Goal: Check status

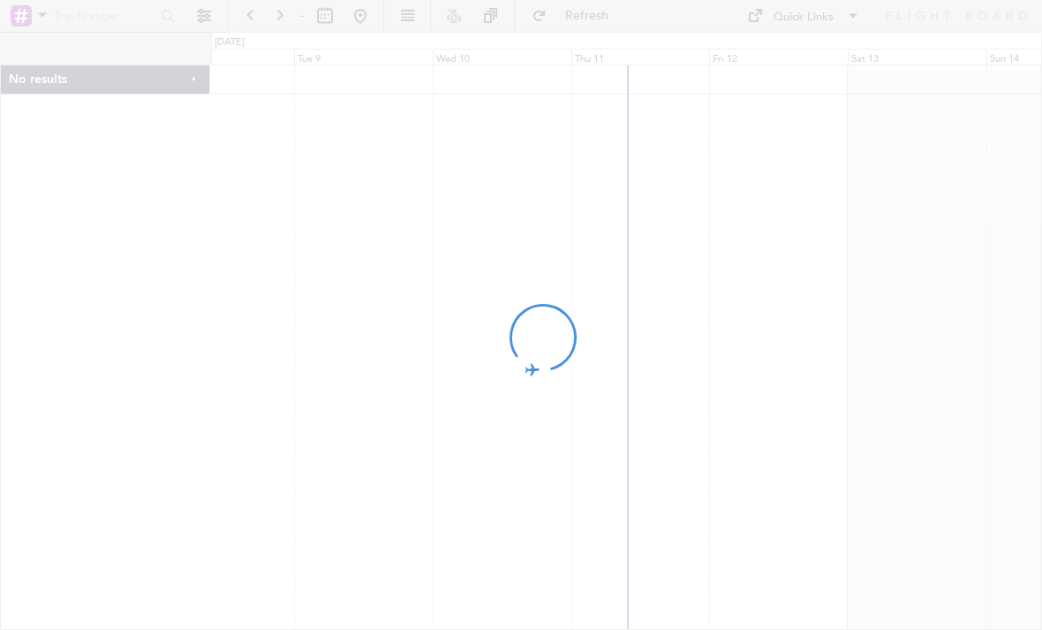
click at [533, 446] on div at bounding box center [521, 315] width 1042 height 630
drag, startPoint x: 683, startPoint y: 367, endPoint x: 443, endPoint y: 350, distance: 240.8
click at [426, 350] on div at bounding box center [521, 315] width 1042 height 630
drag, startPoint x: 686, startPoint y: 373, endPoint x: 383, endPoint y: 376, distance: 302.8
click at [383, 376] on div at bounding box center [521, 315] width 1042 height 630
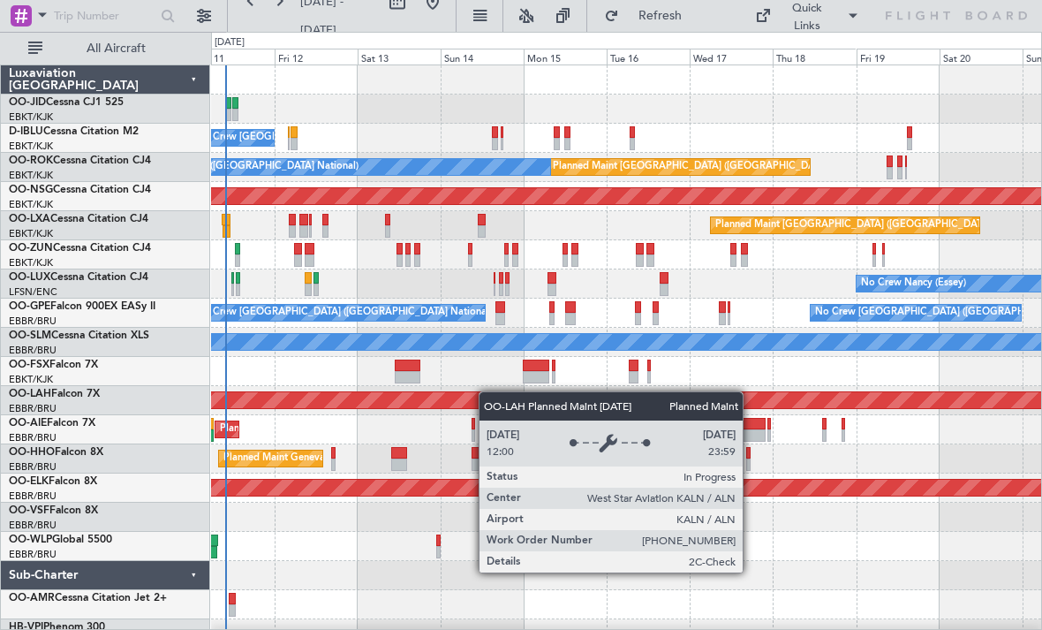
click at [472, 393] on div "No Crew [GEOGRAPHIC_DATA] ([GEOGRAPHIC_DATA] National) Planned Maint [GEOGRAPHI…" at bounding box center [626, 356] width 830 height 583
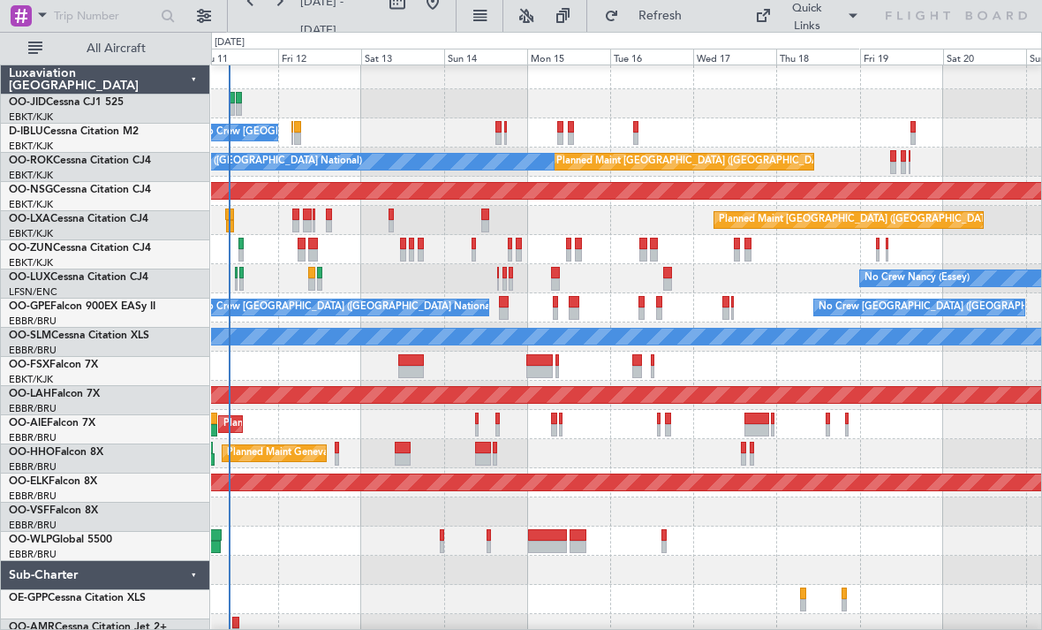
scroll to position [18, 0]
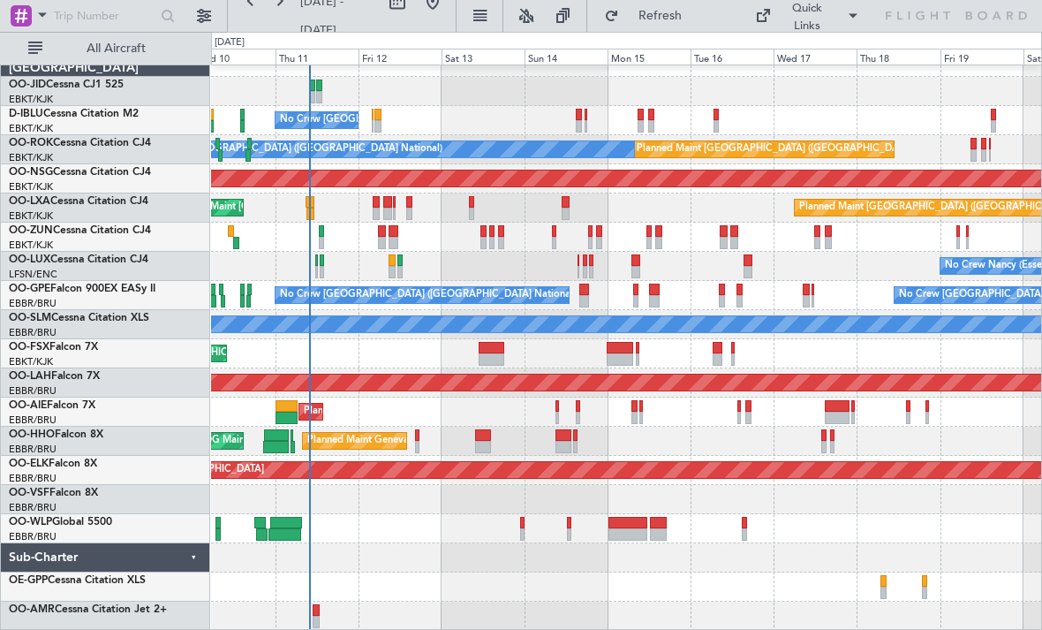
click at [1005, 419] on div "No Crew [GEOGRAPHIC_DATA] ([GEOGRAPHIC_DATA] National) Planned Maint [GEOGRAPHI…" at bounding box center [626, 339] width 830 height 583
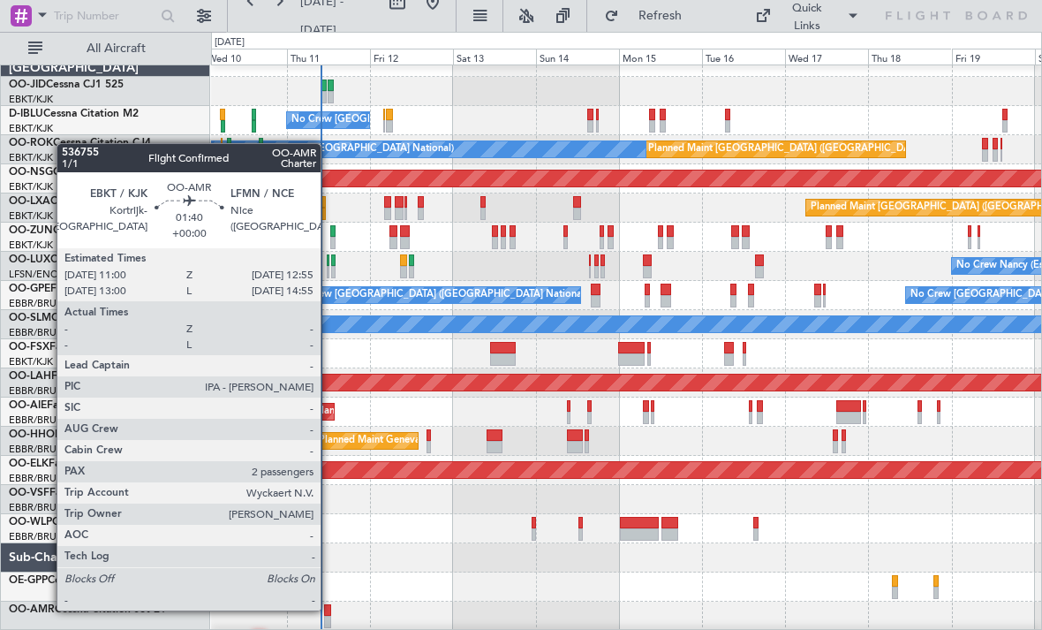
click at [328, 608] on div at bounding box center [327, 610] width 7 height 12
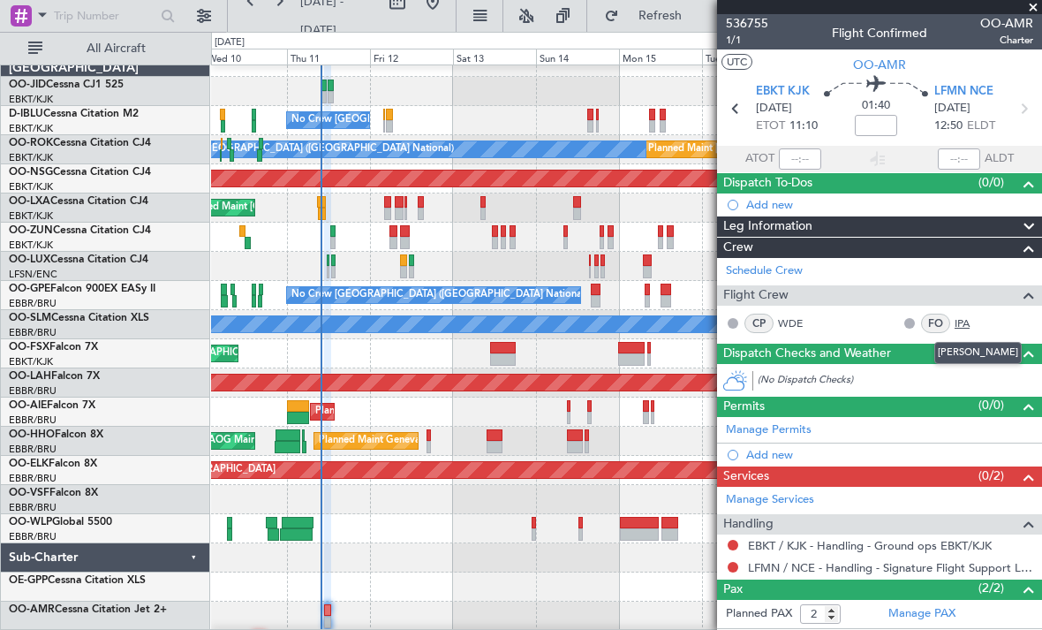
click at [965, 317] on link "IPA" at bounding box center [974, 323] width 40 height 16
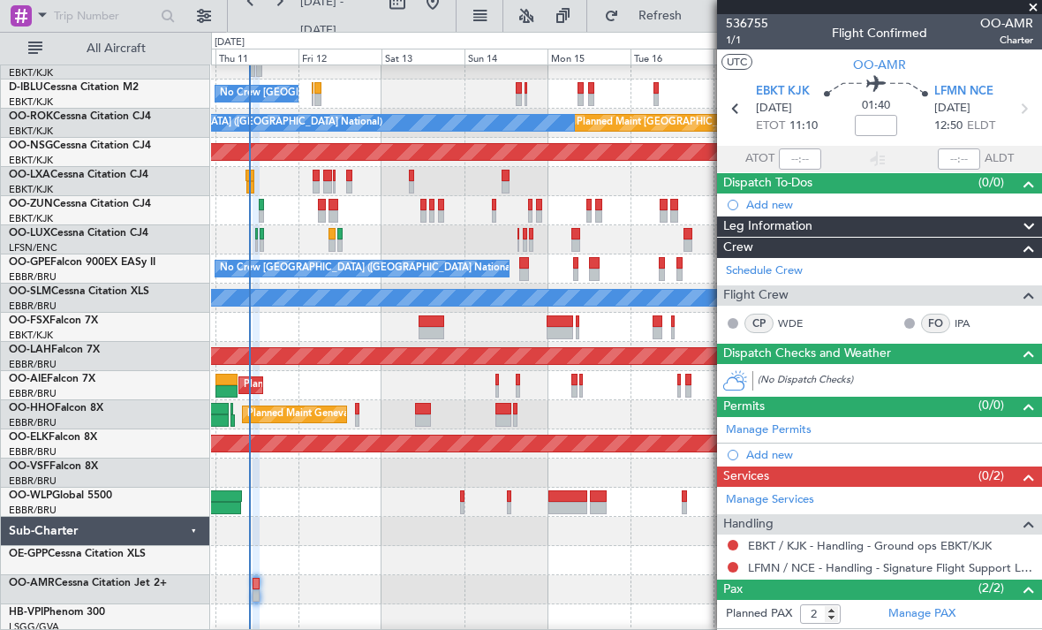
scroll to position [47, 0]
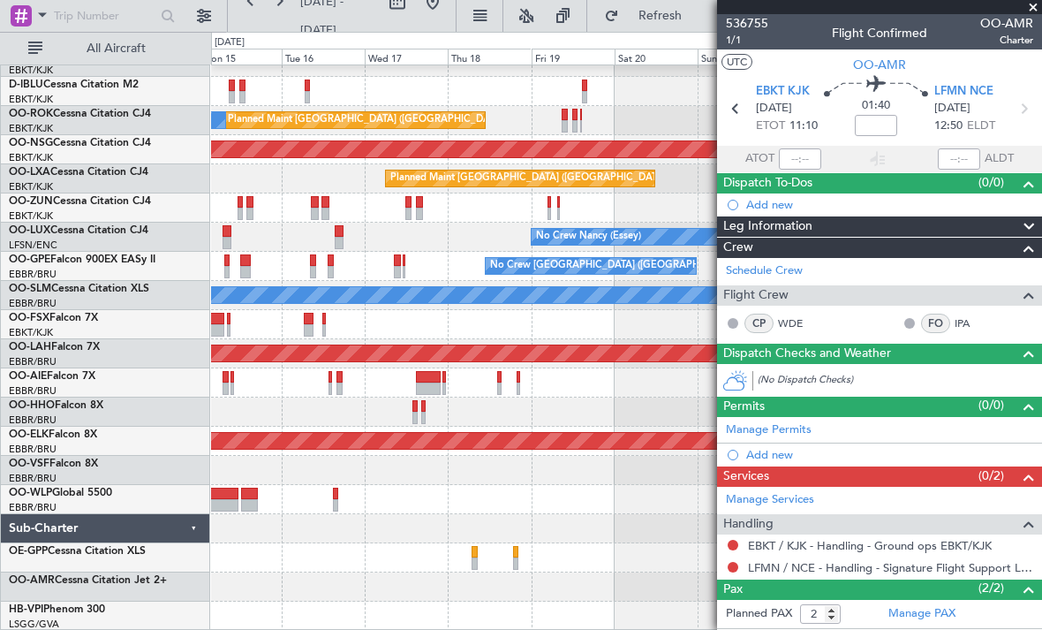
click at [101, 493] on div "A/C Unavailable [GEOGRAPHIC_DATA] ([GEOGRAPHIC_DATA] National) A/C Unavailable …" at bounding box center [521, 331] width 1042 height 598
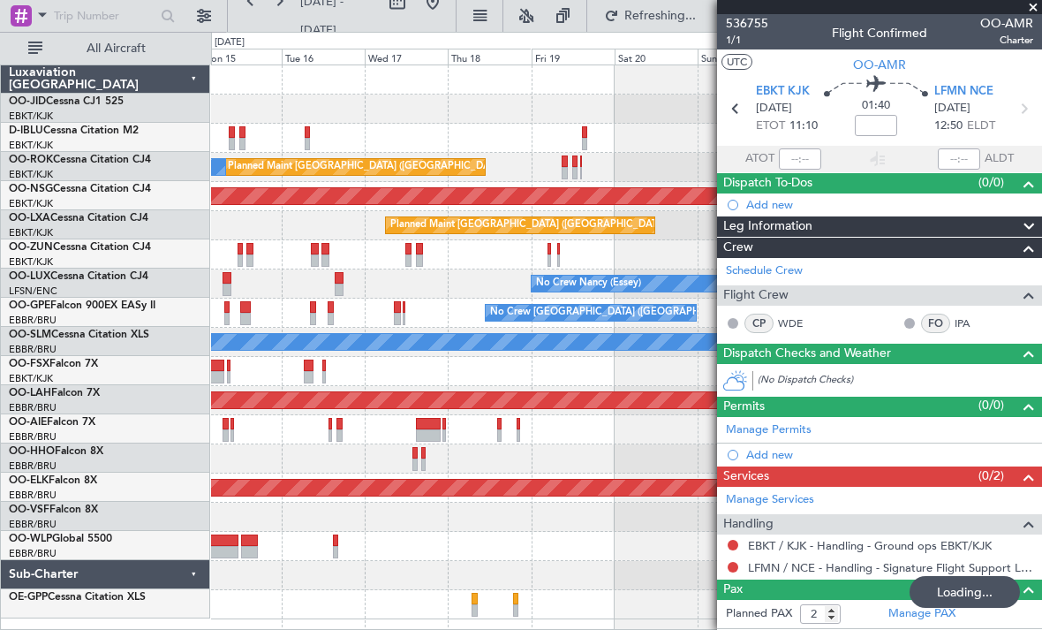
scroll to position [0, 0]
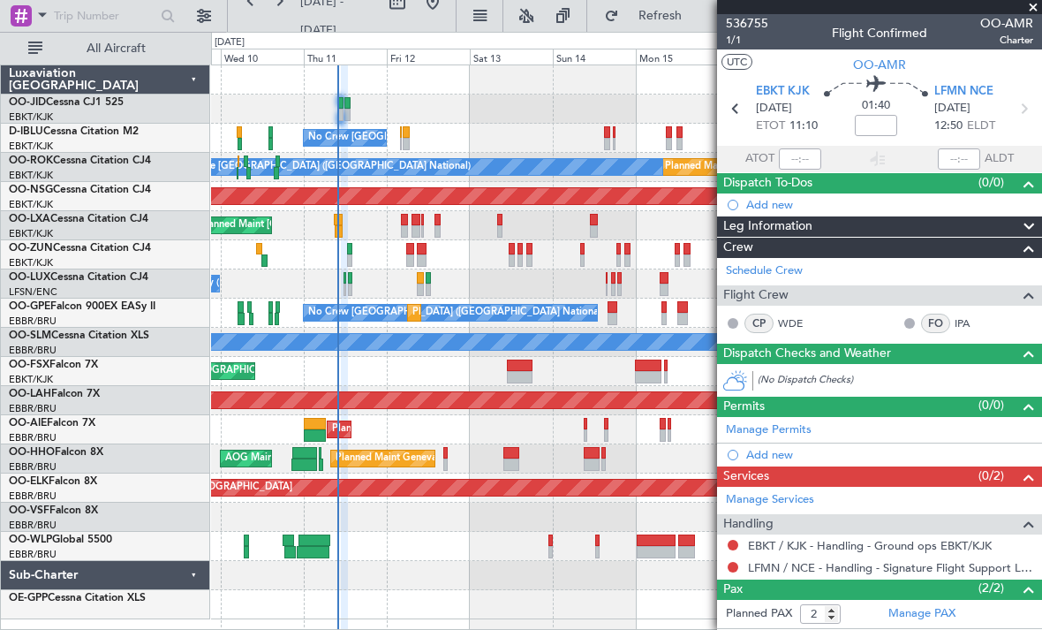
click at [804, 509] on fb-app "[DATE] - [DATE] Refresh Quick Links All Aircraft No Crew [GEOGRAPHIC_DATA] (Bru…" at bounding box center [521, 321] width 1042 height 616
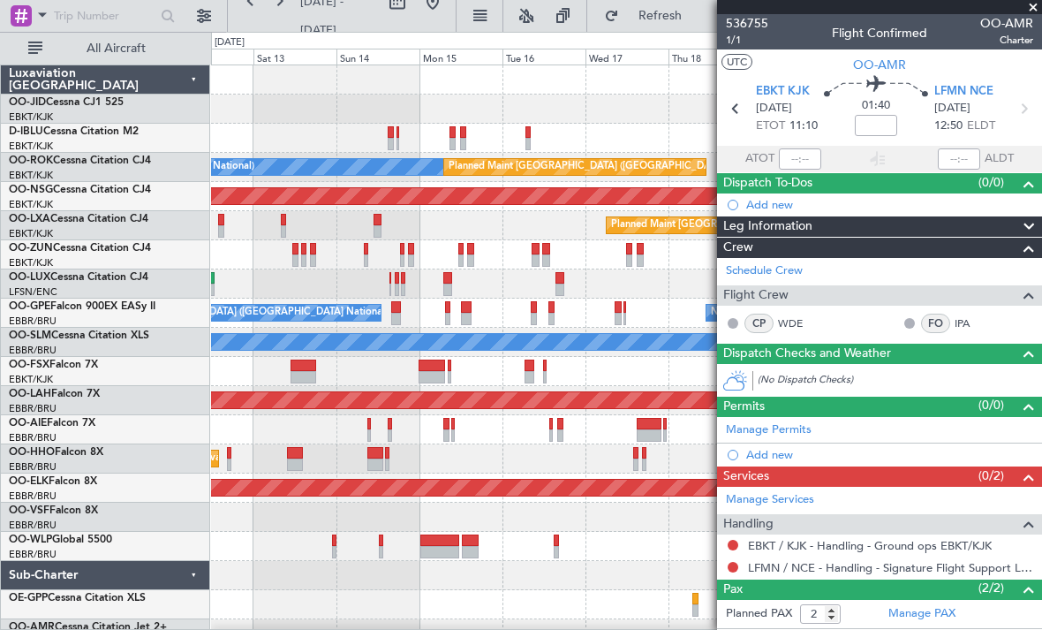
click at [415, 292] on div "No Crew [PERSON_NAME] ([PERSON_NAME]) No Crew [PERSON_NAME] ([PERSON_NAME])" at bounding box center [626, 283] width 830 height 29
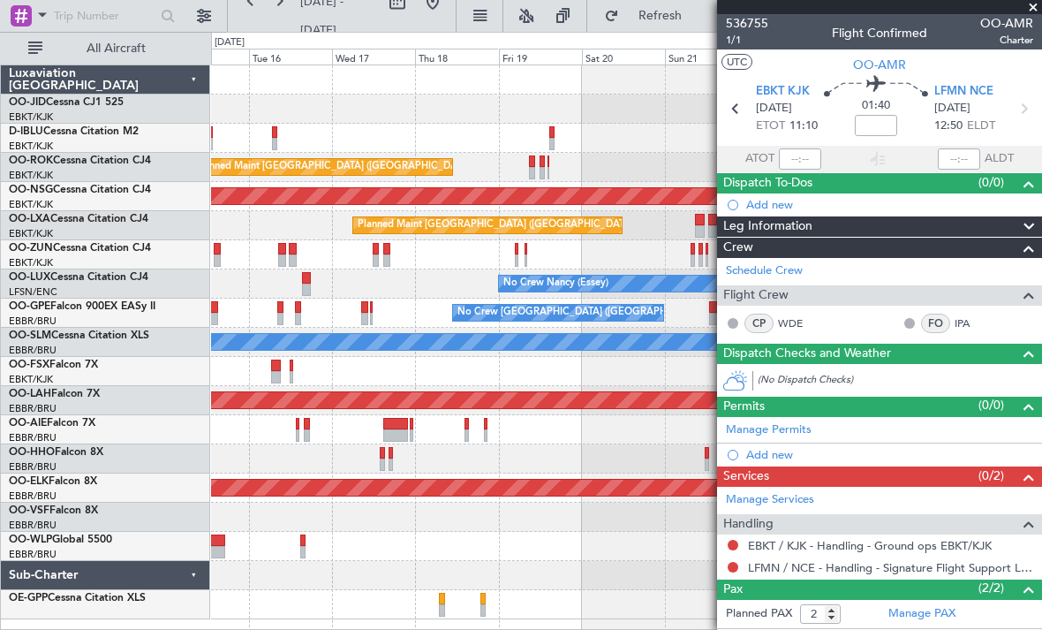
click at [324, 259] on div "Planned Maint Kortrijk-[GEOGRAPHIC_DATA]" at bounding box center [626, 254] width 830 height 29
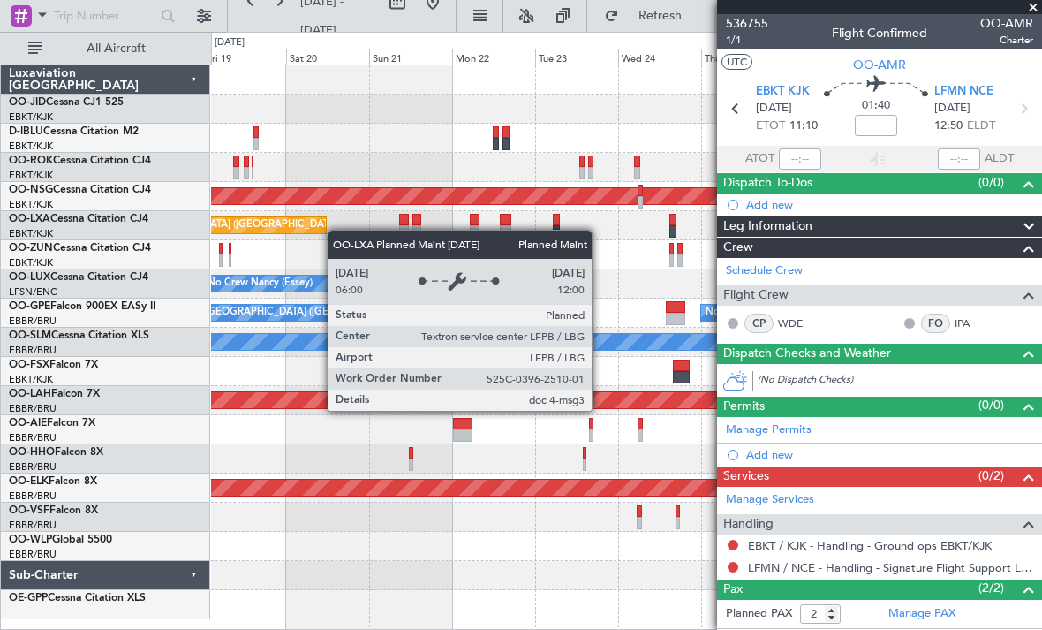
click at [211, 242] on div "Planned Maint Kortrijk-[GEOGRAPHIC_DATA]" at bounding box center [626, 254] width 830 height 29
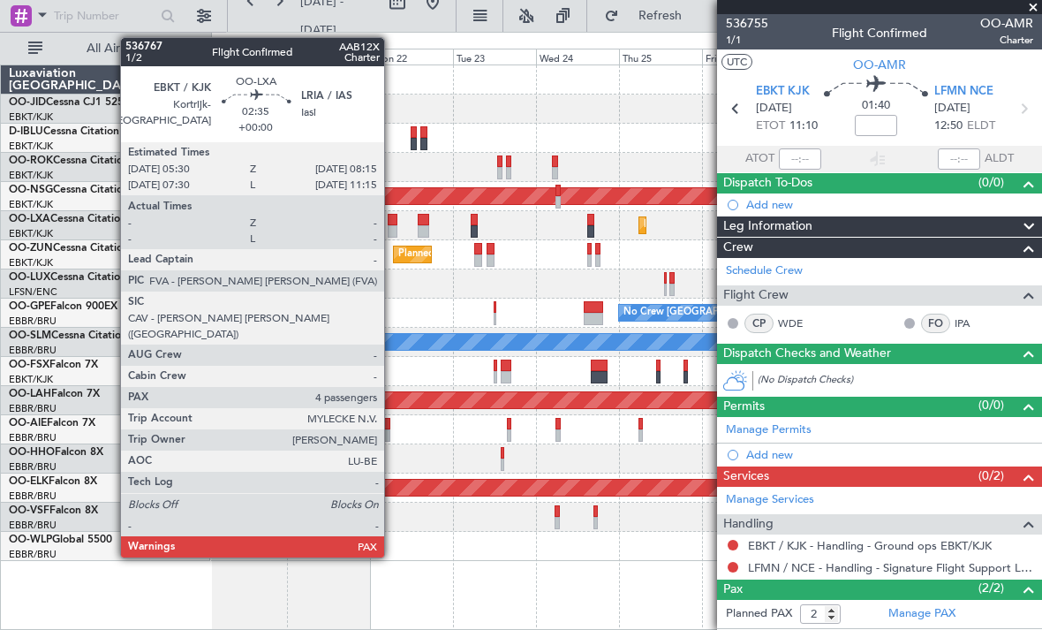
click at [392, 222] on div at bounding box center [393, 220] width 10 height 12
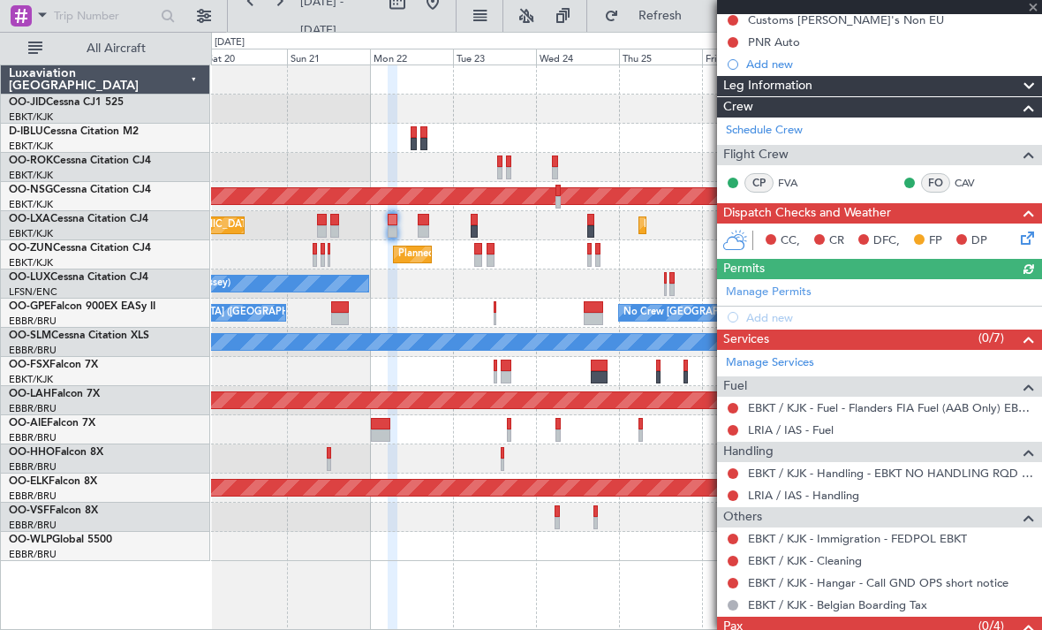
scroll to position [184, 0]
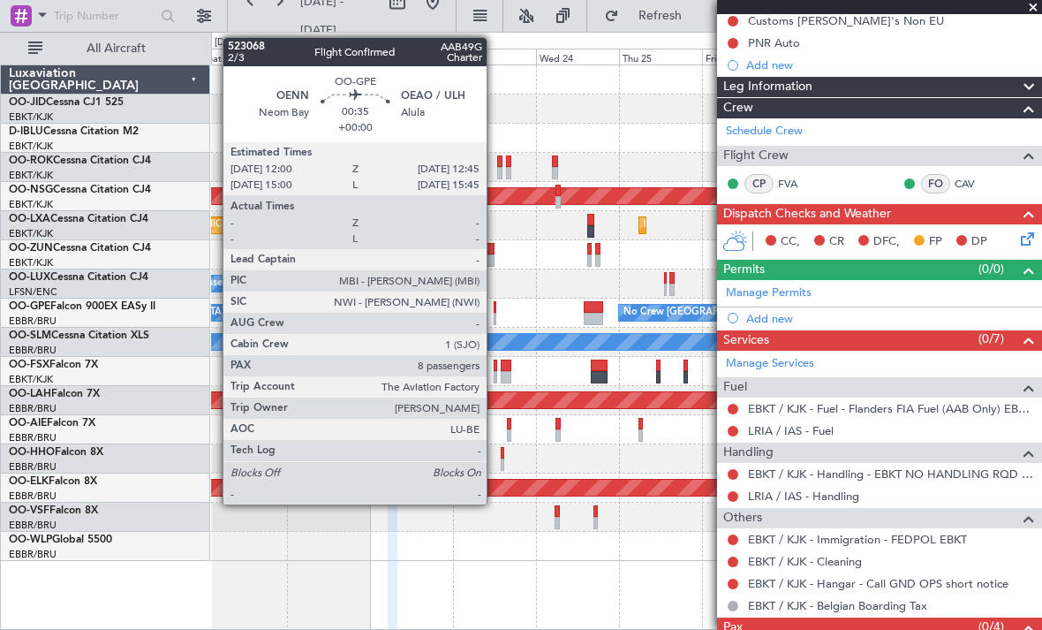
click at [494, 306] on div at bounding box center [495, 307] width 3 height 12
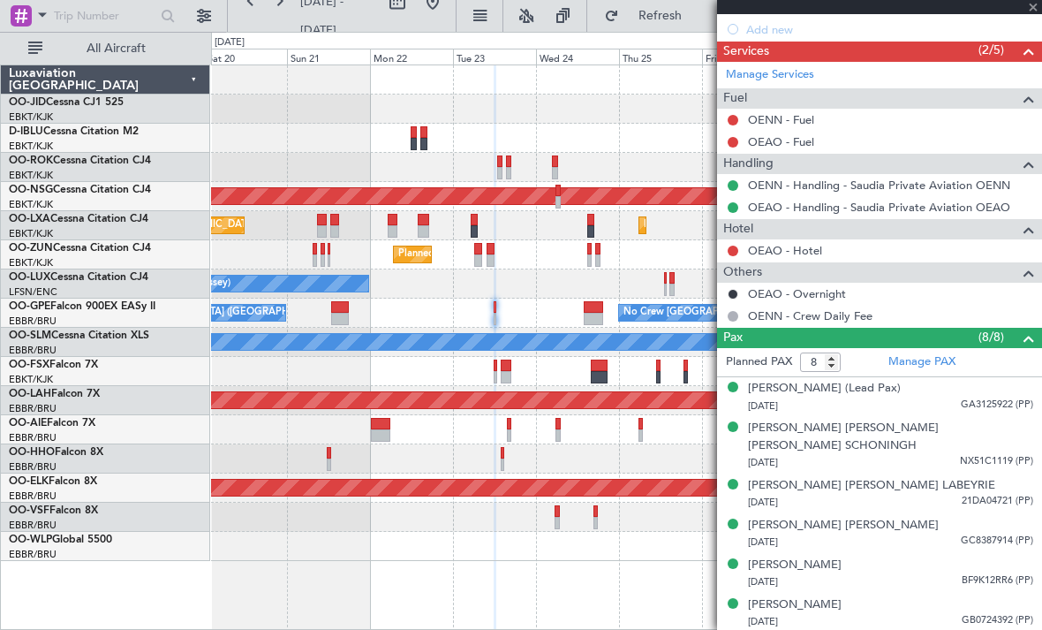
scroll to position [552, 0]
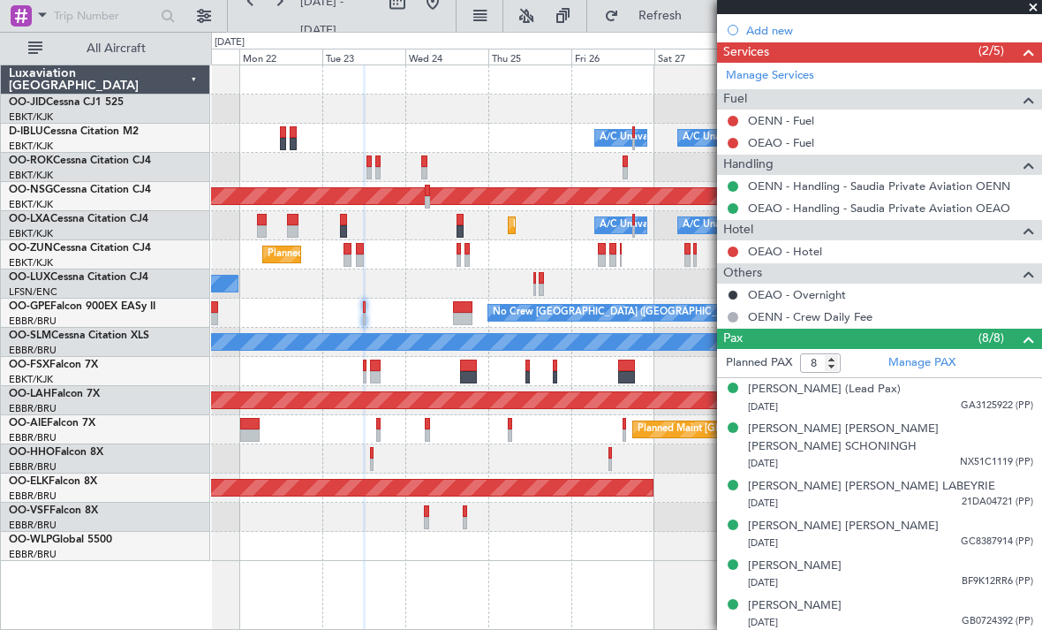
click at [408, 351] on div "Planned Maint Kortrijk-[GEOGRAPHIC_DATA] A/C Unavailable [GEOGRAPHIC_DATA] ([GE…" at bounding box center [626, 312] width 830 height 495
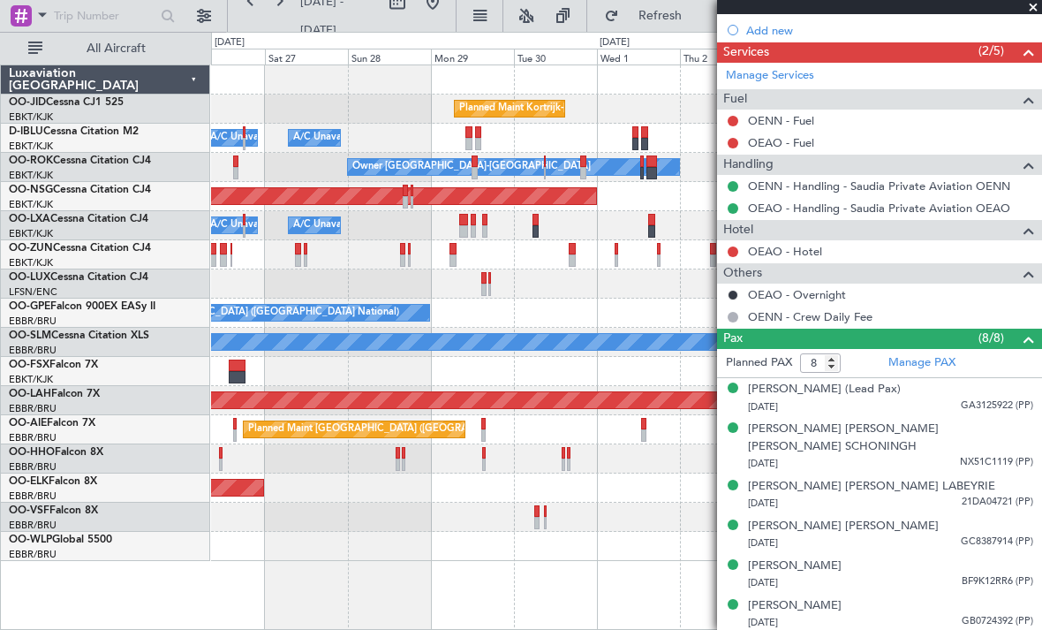
click at [155, 242] on div "Planned Maint Kortrijk-[GEOGRAPHIC_DATA] A/C Unavailable [GEOGRAPHIC_DATA] ([GE…" at bounding box center [521, 331] width 1042 height 598
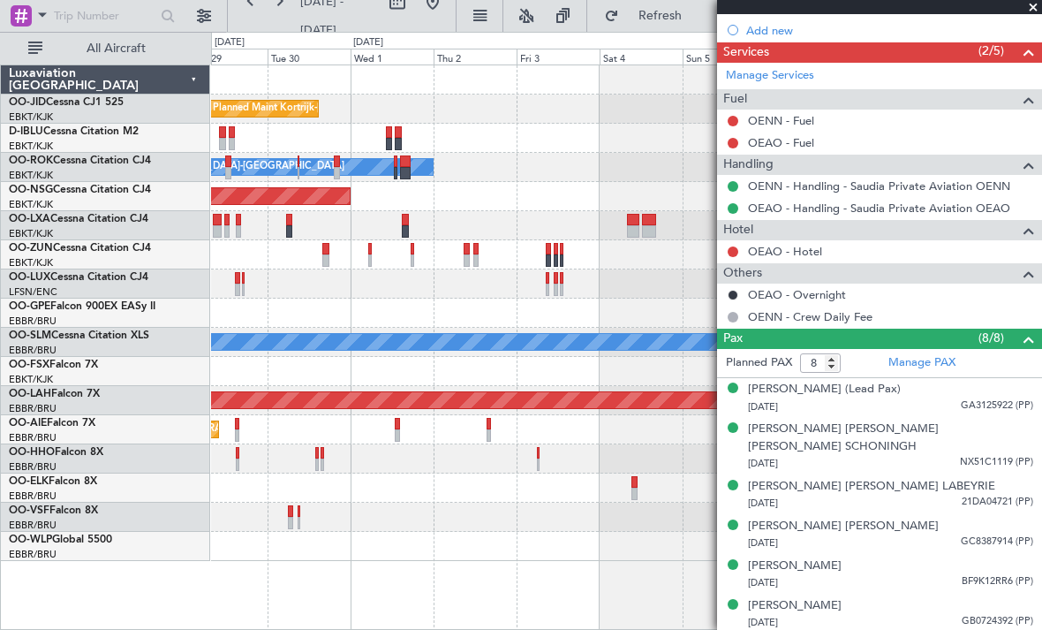
click at [338, 184] on div "Planned Maint Kortrijk-[GEOGRAPHIC_DATA] A/C Unavailable [GEOGRAPHIC_DATA]-[GEO…" at bounding box center [626, 312] width 830 height 495
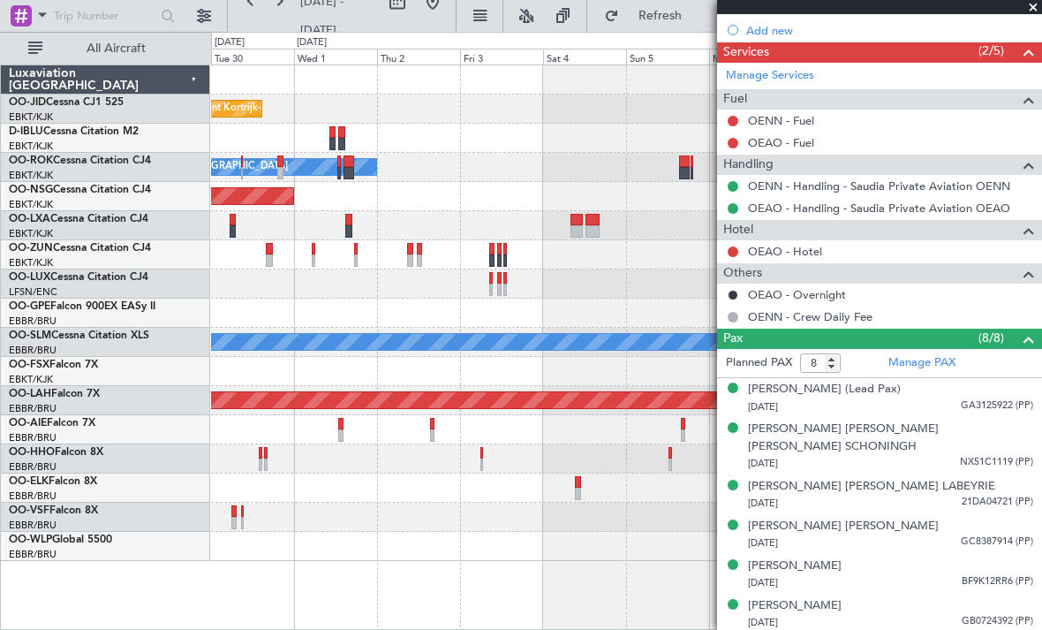
click at [432, 261] on div "Planned Maint Kortrijk-[GEOGRAPHIC_DATA] A/C Unavailable [GEOGRAPHIC_DATA]-[GEO…" at bounding box center [626, 312] width 830 height 495
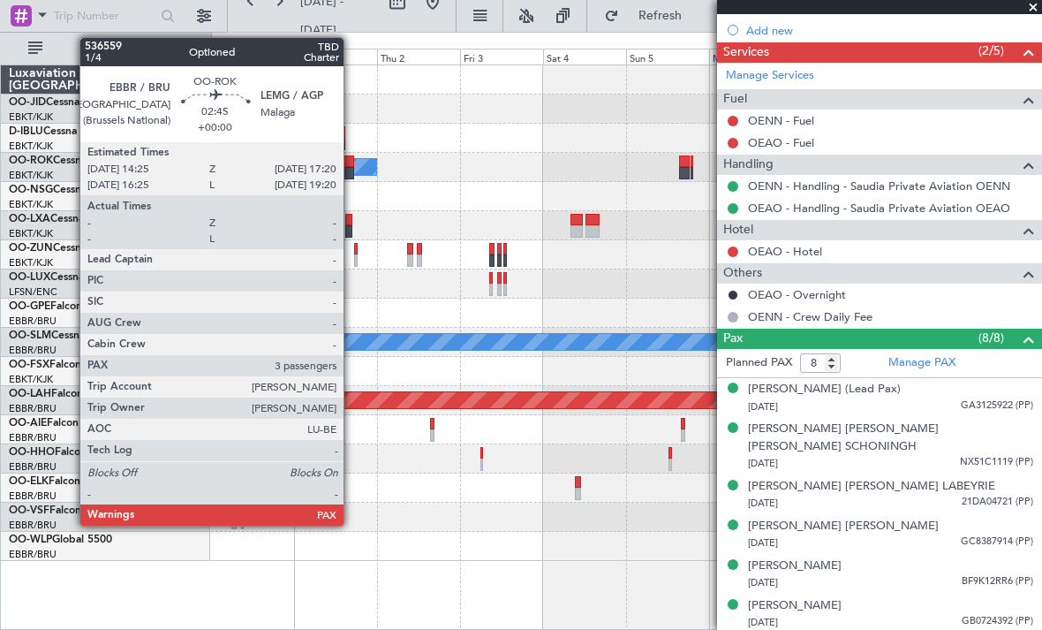
click at [351, 169] on div at bounding box center [348, 173] width 11 height 12
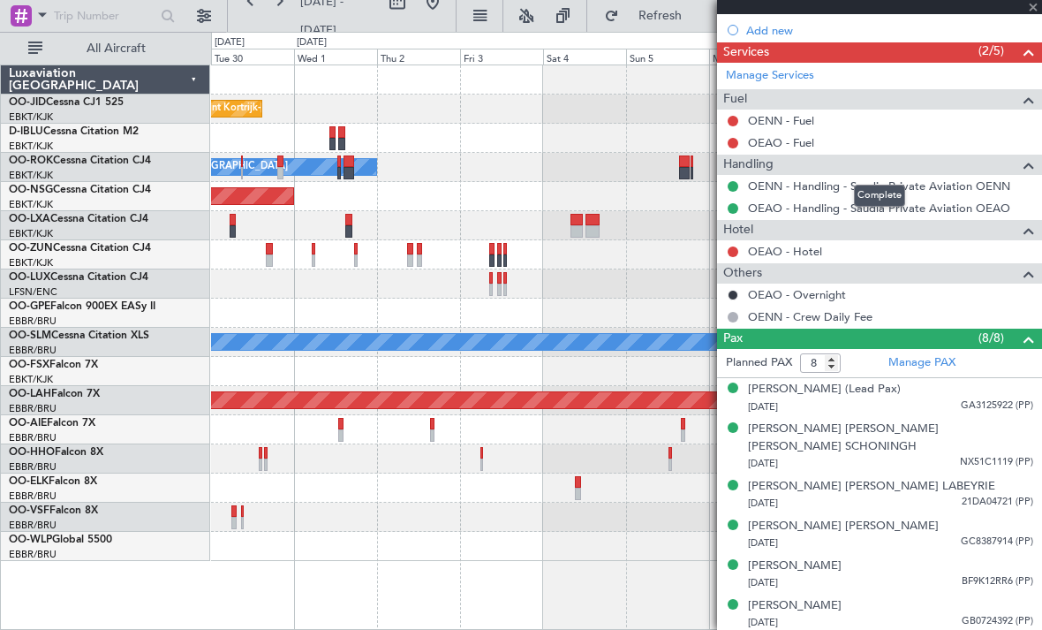
type input "3"
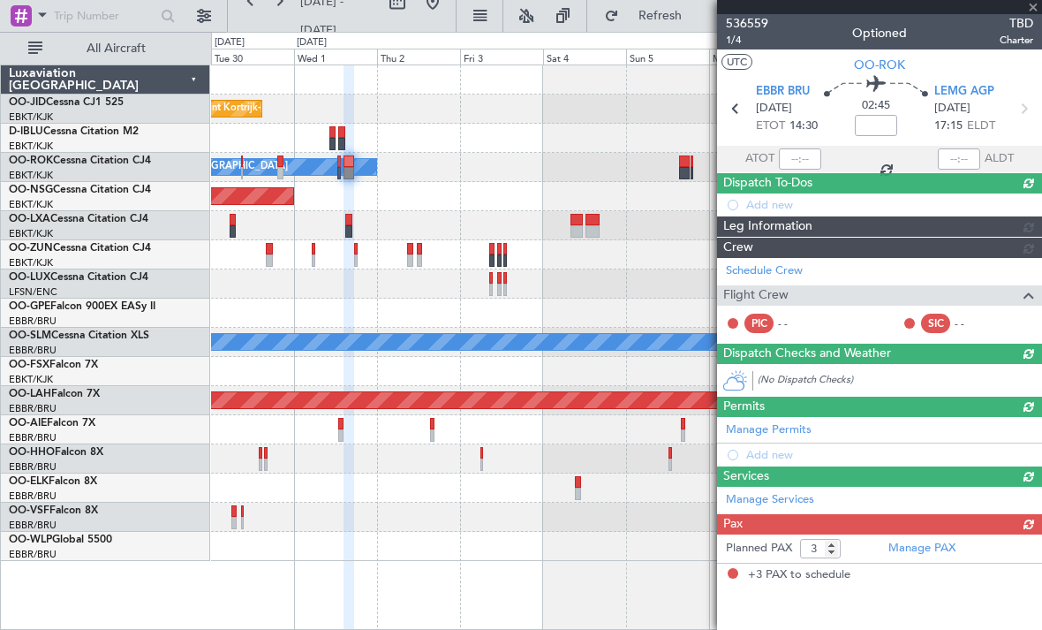
scroll to position [0, 0]
